Goal: Use online tool/utility: Utilize a website feature to perform a specific function

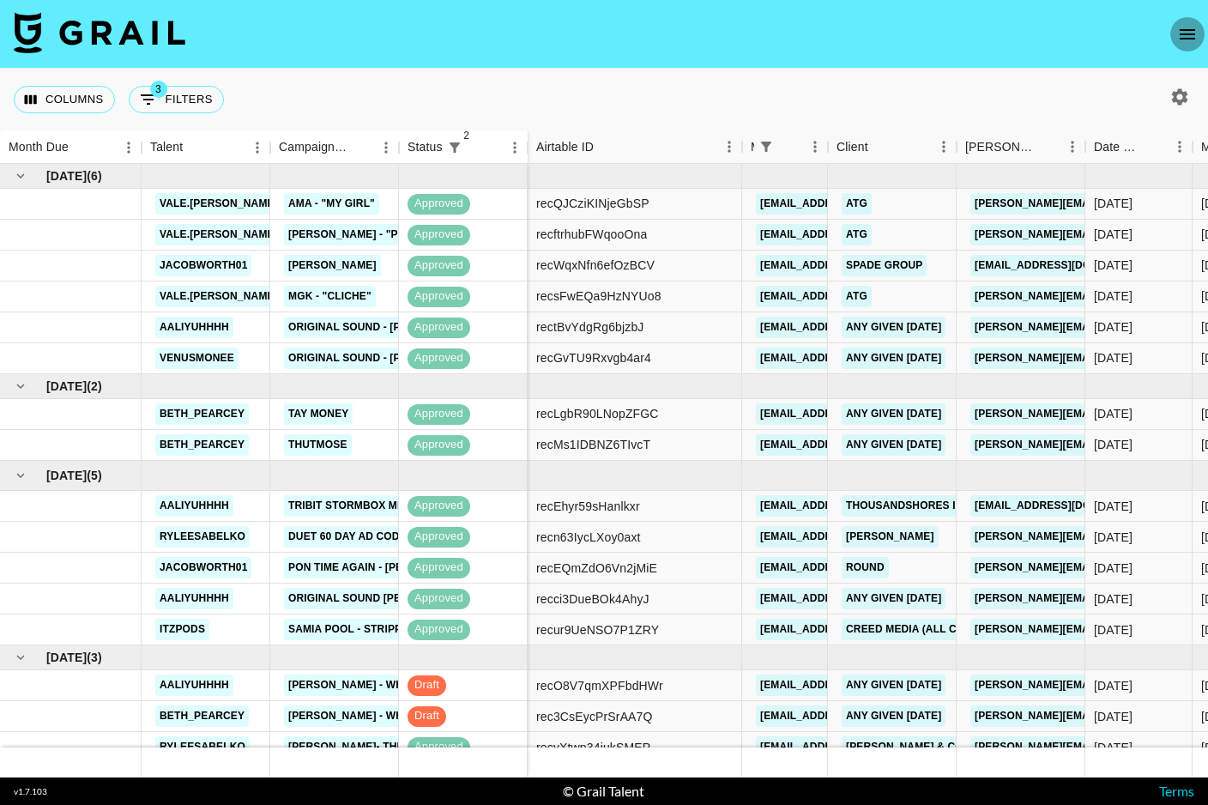
click at [1187, 30] on icon "open drawer" at bounding box center [1187, 34] width 15 height 10
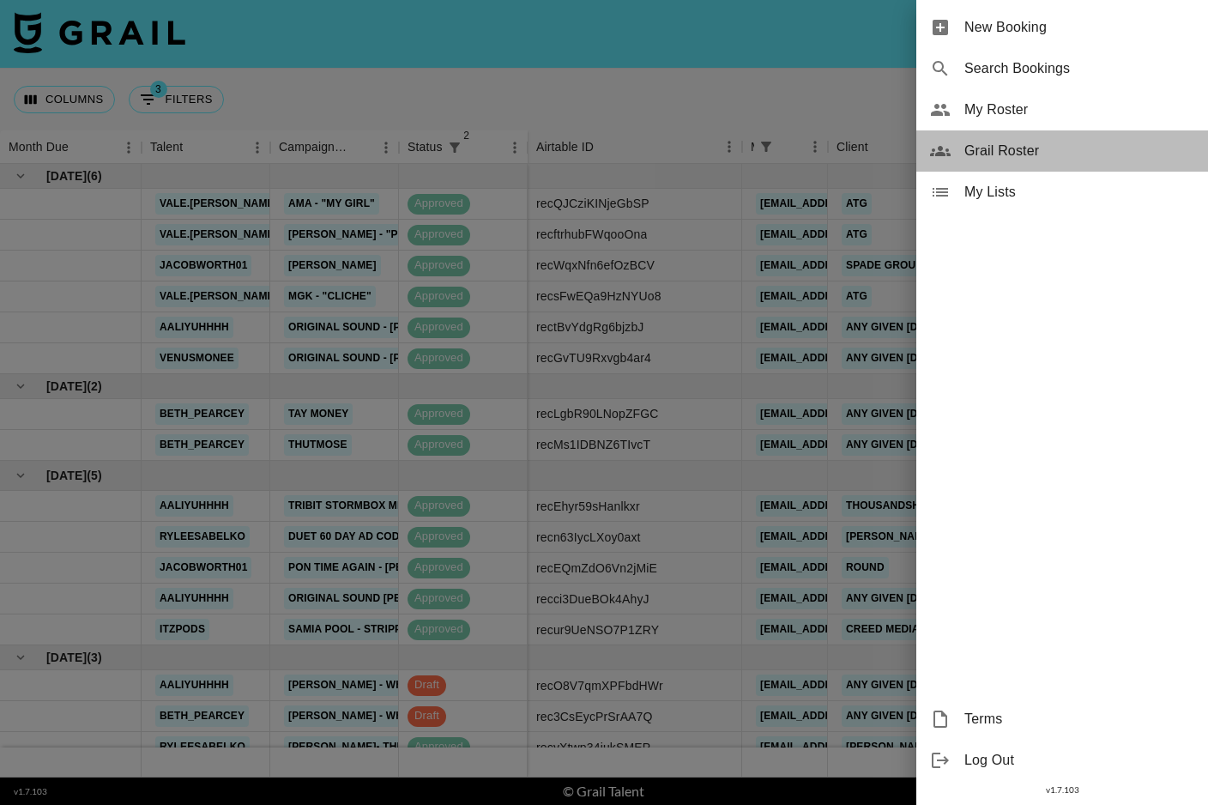
click at [999, 154] on span "Grail Roster" at bounding box center [1079, 151] width 230 height 21
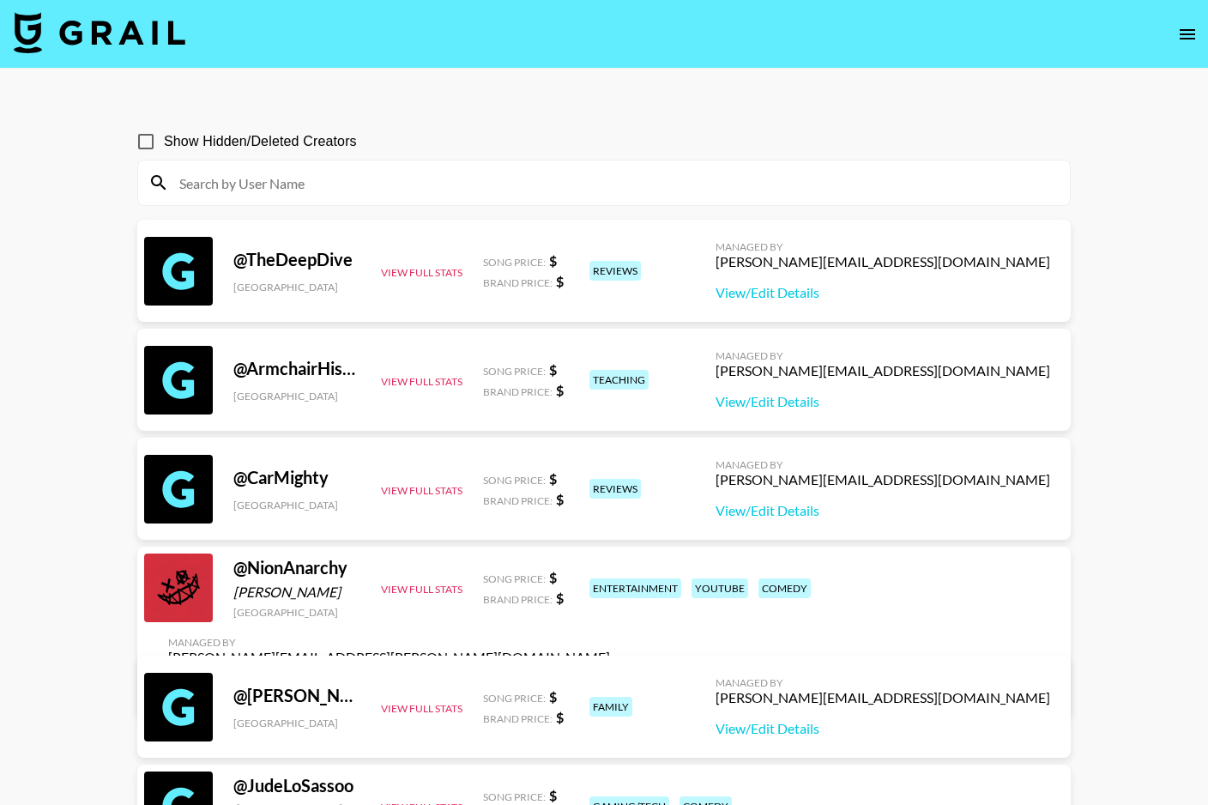
click at [45, 48] on img at bounding box center [100, 32] width 172 height 41
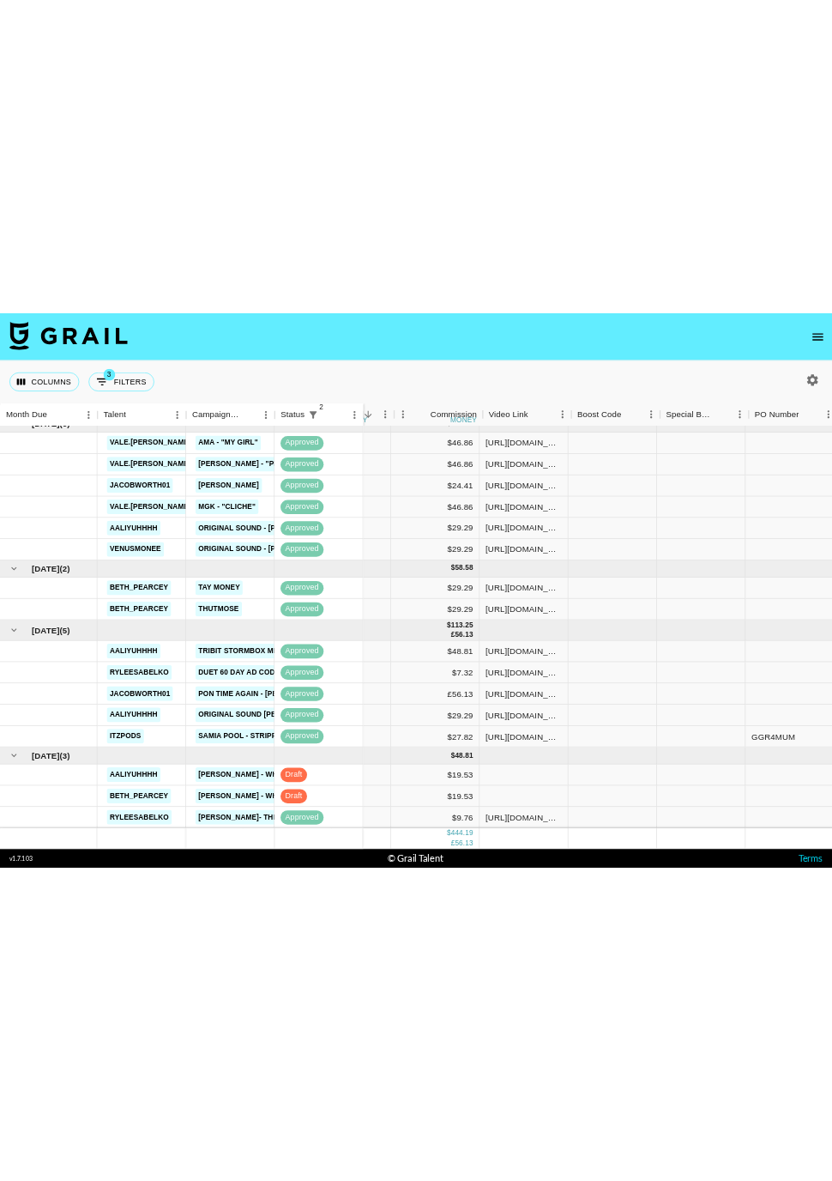
scroll to position [15, 1033]
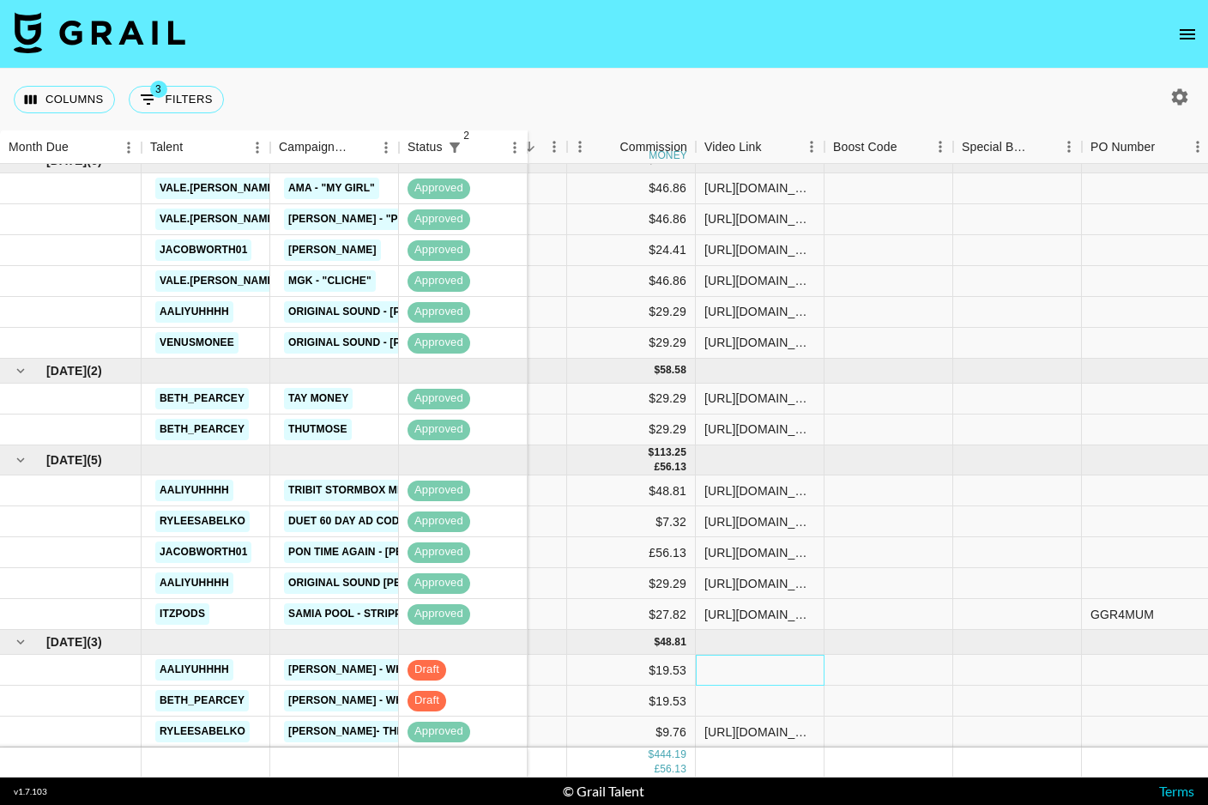
click at [754, 667] on div at bounding box center [760, 670] width 129 height 31
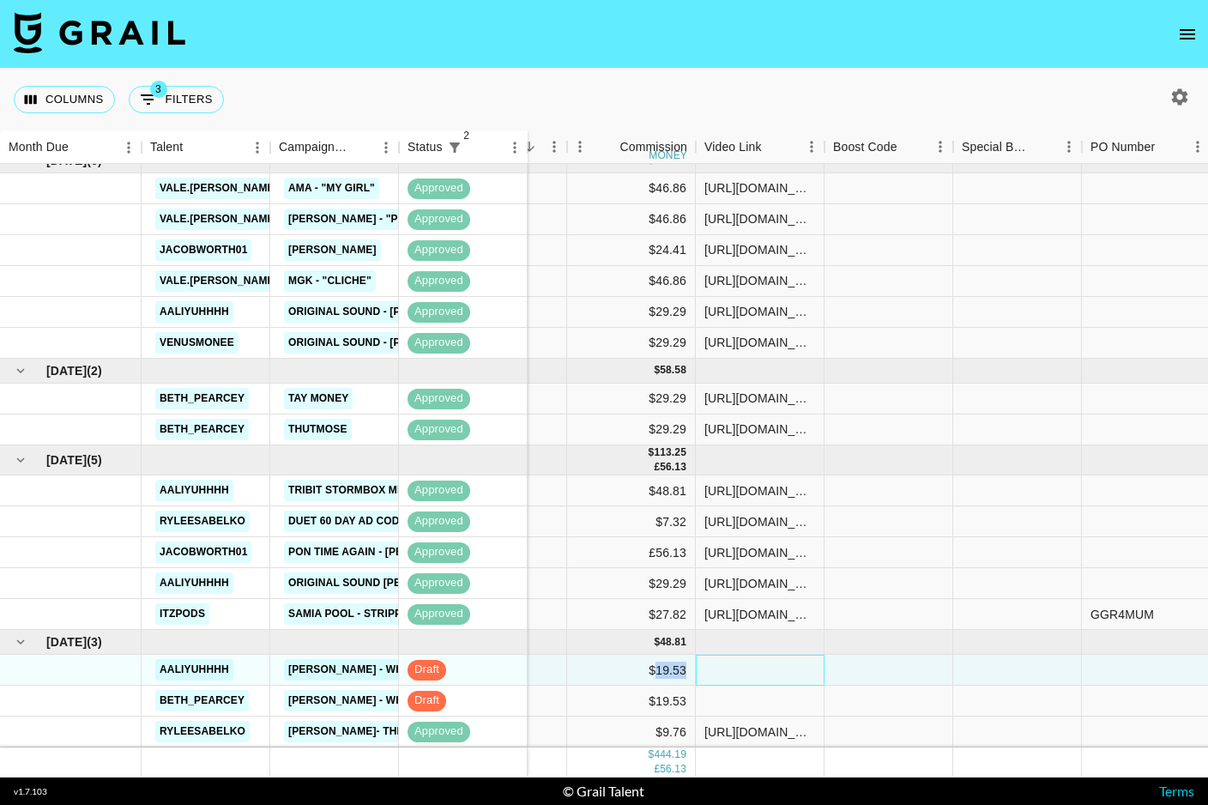
click at [754, 667] on div at bounding box center [760, 670] width 129 height 31
type input "[URL][DOMAIN_NAME]"
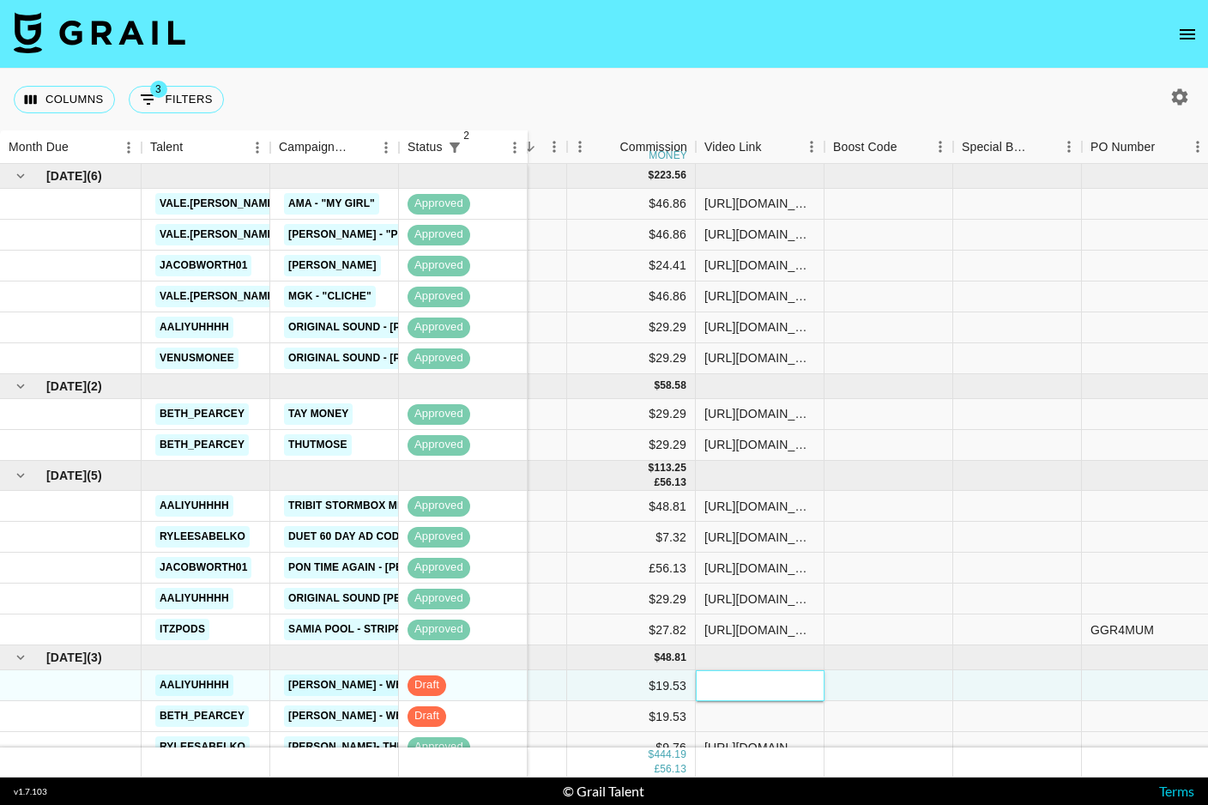
click at [740, 699] on div at bounding box center [760, 685] width 129 height 31
click at [738, 681] on input "text" at bounding box center [760, 686] width 126 height 14
paste input "[URL][DOMAIN_NAME]"
type input "[URL][DOMAIN_NAME]"
click at [857, 689] on div at bounding box center [888, 685] width 129 height 31
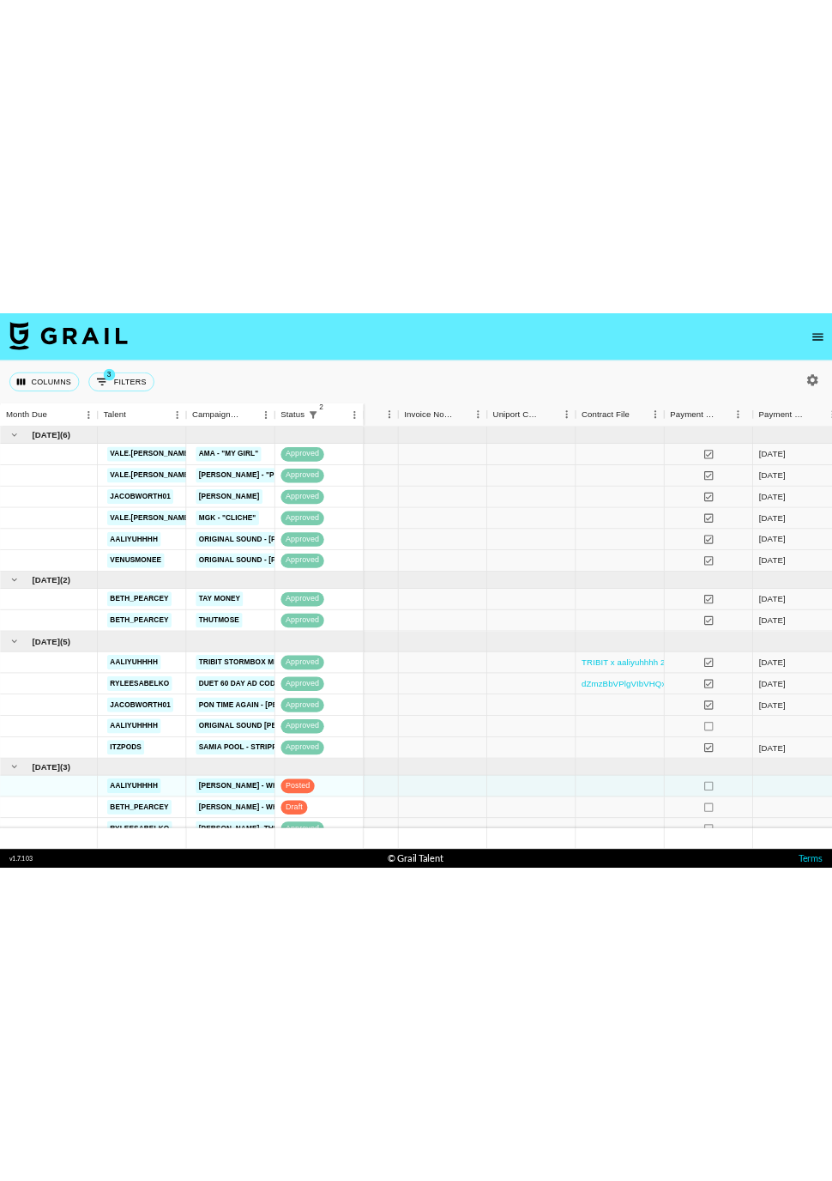
scroll to position [0, 1664]
